Goal: Task Accomplishment & Management: Use online tool/utility

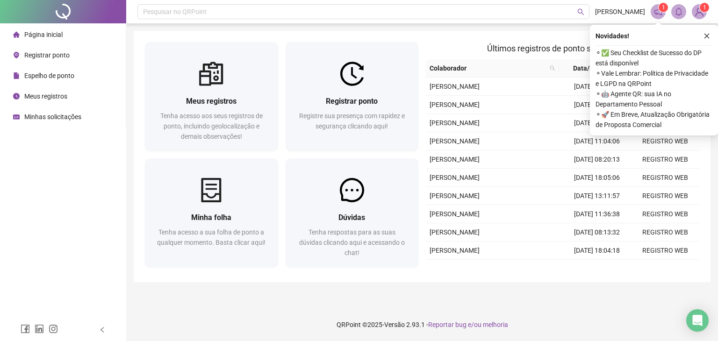
click at [37, 55] on span "Registrar ponto" at bounding box center [46, 54] width 45 height 7
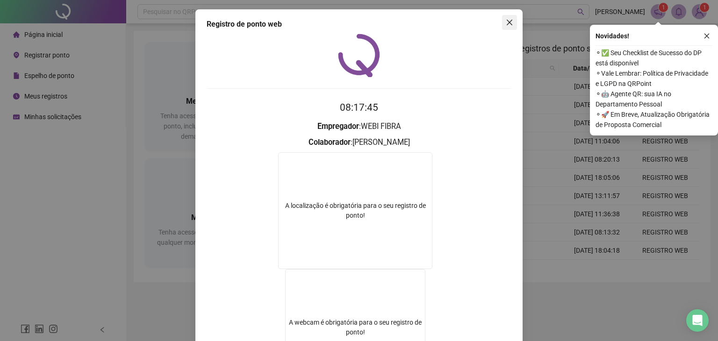
click at [506, 24] on icon "close" at bounding box center [509, 22] width 7 height 7
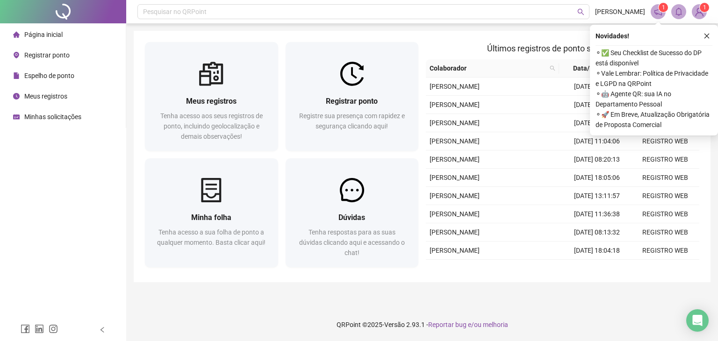
click at [44, 54] on span "Registrar ponto" at bounding box center [46, 54] width 45 height 7
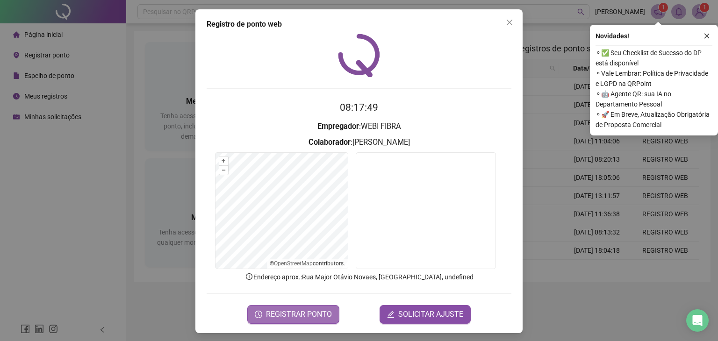
click at [313, 315] on span "REGISTRAR PONTO" at bounding box center [299, 314] width 66 height 11
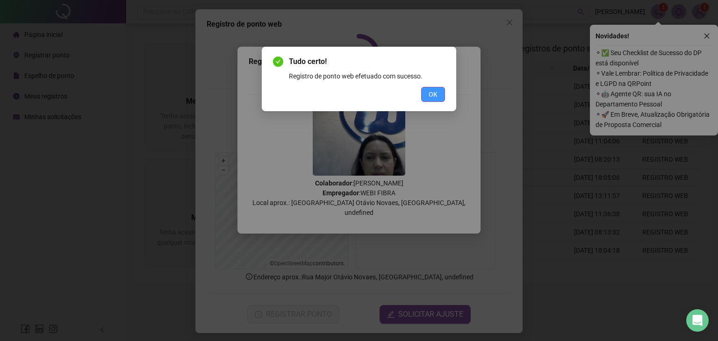
click at [430, 97] on span "OK" at bounding box center [433, 94] width 9 height 10
